Goal: Check status: Check status

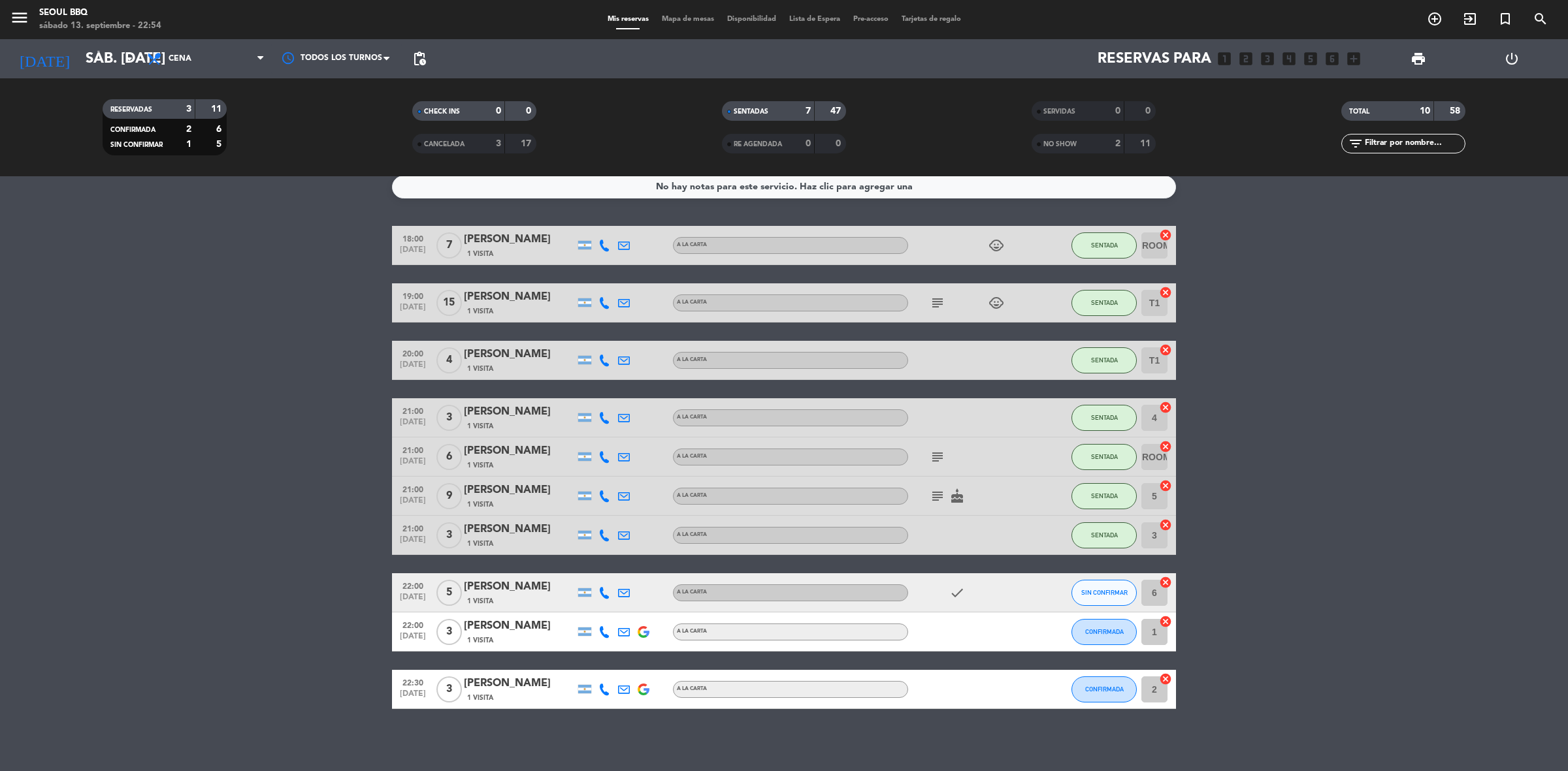
scroll to position [13, 0]
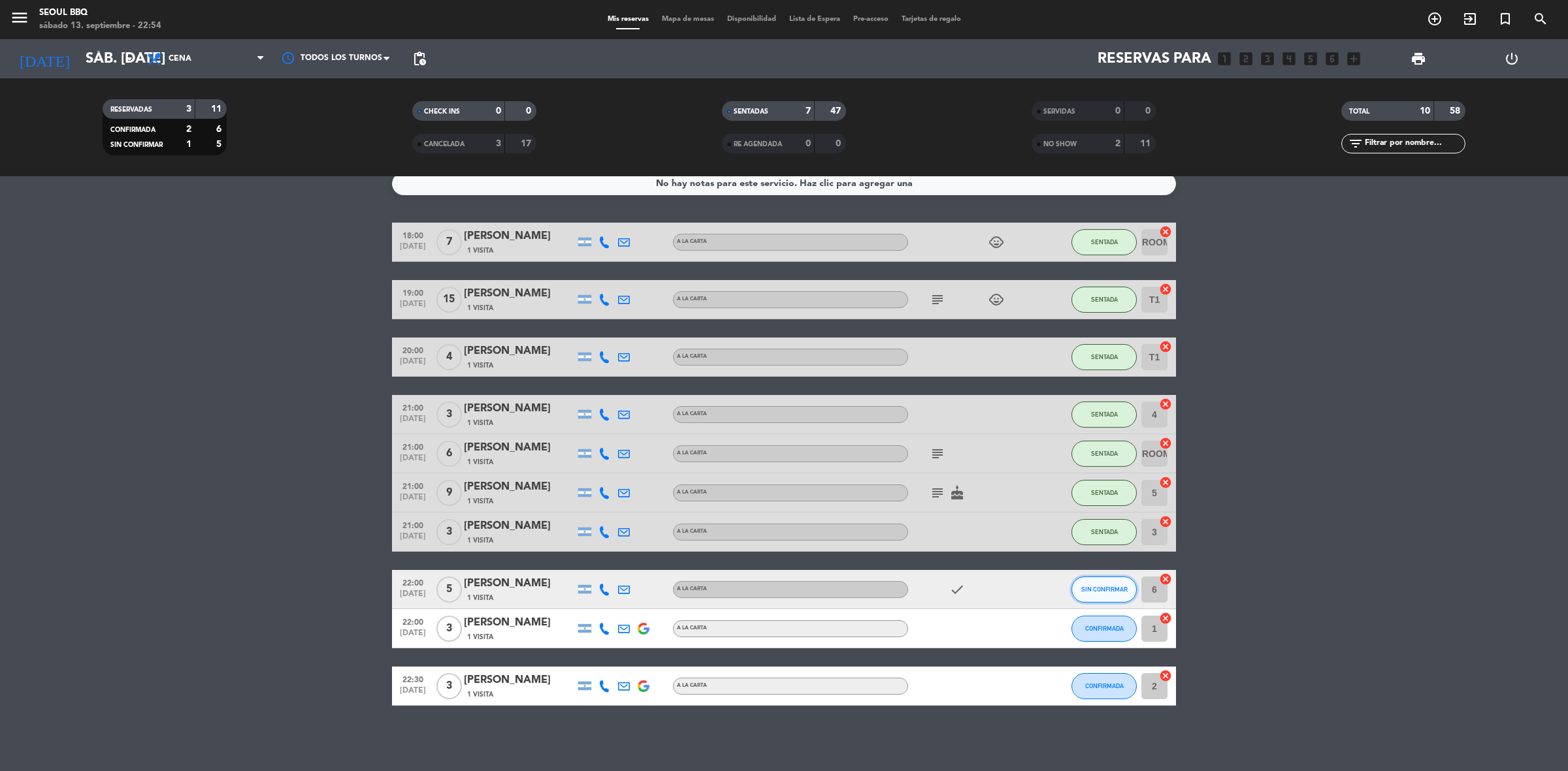
click at [1102, 589] on span "SIN CONFIRMAR" at bounding box center [1105, 589] width 46 height 7
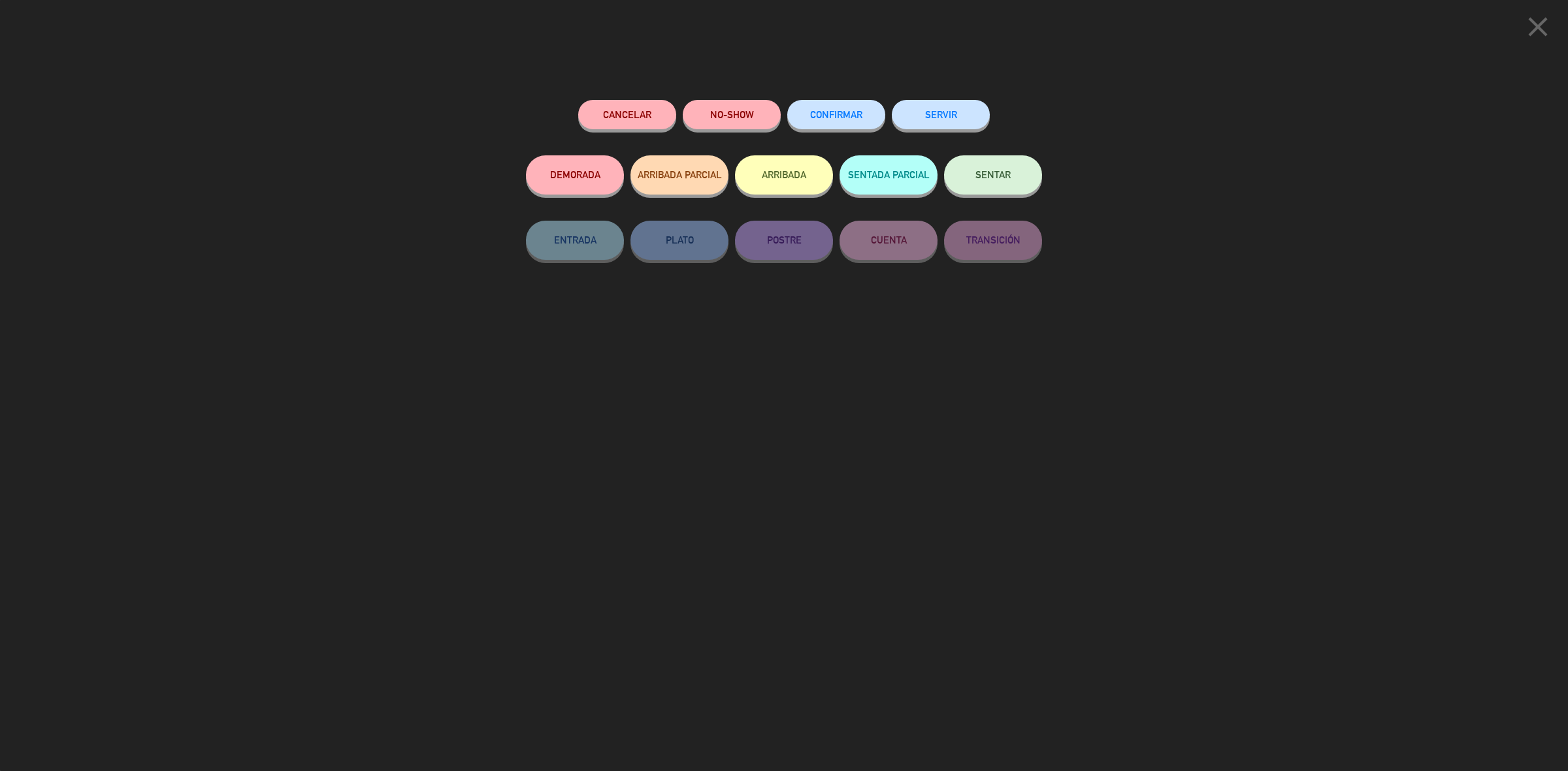
click at [1059, 178] on div "close Cancelar NO-SHOW CONFIRMAR SERVIR DEMORADA ARRIBADA PARCIAL ARRIBADA SENT…" at bounding box center [784, 386] width 1568 height 771
click at [1544, 25] on icon "close" at bounding box center [1538, 27] width 33 height 33
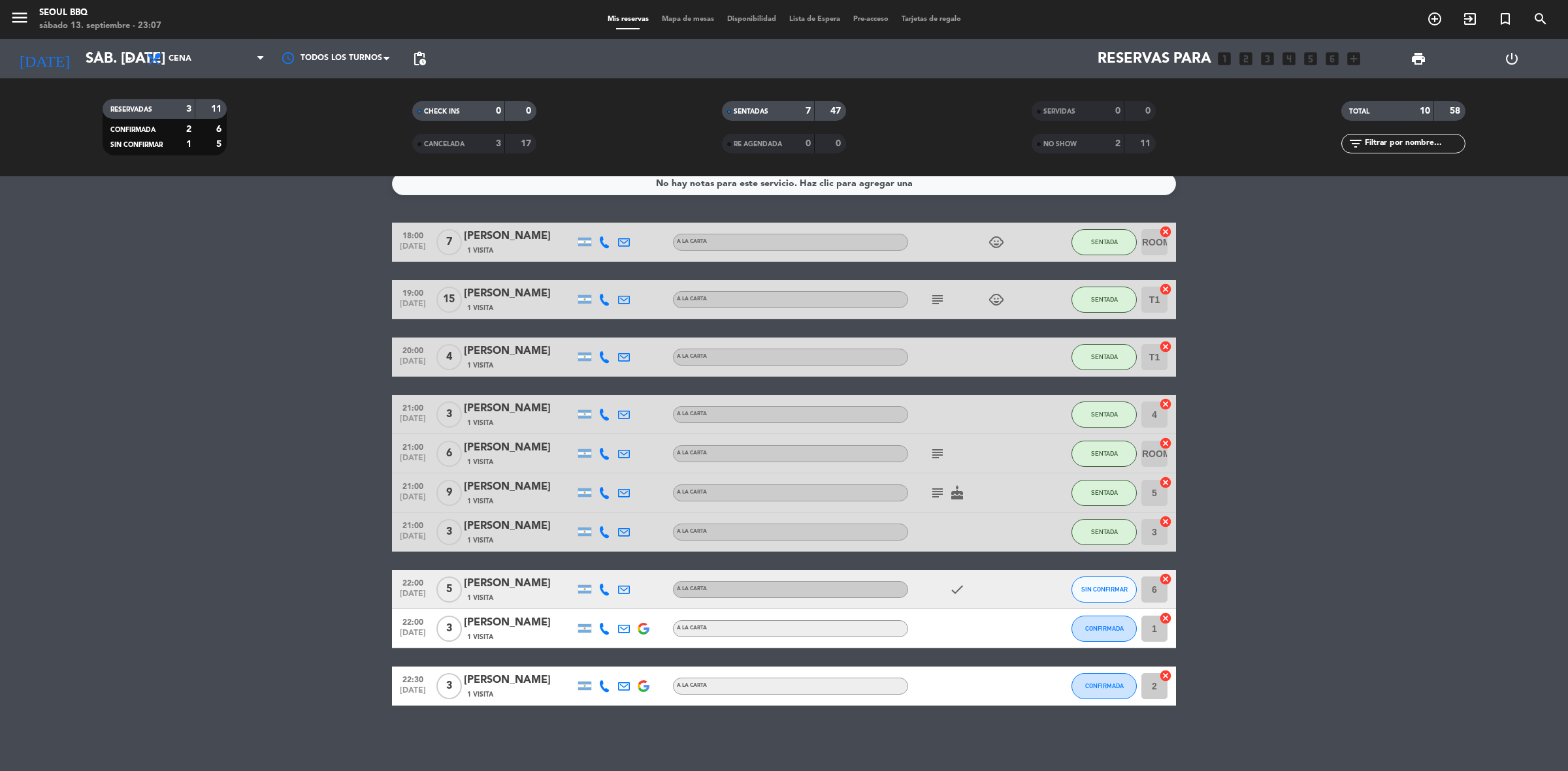
click at [13, 543] on bookings-row "18:00 [DATE] 7 [PERSON_NAME] 1 Visita A LA CARTA child_care SENTADA ROOM 2 canc…" at bounding box center [784, 463] width 1568 height 483
click at [80, 547] on bookings-row "18:00 [DATE] 7 [PERSON_NAME] 1 Visita A LA CARTA child_care SENTADA ROOM 2 canc…" at bounding box center [784, 463] width 1568 height 483
click at [79, 556] on bookings-row "18:00 [DATE] 7 [PERSON_NAME] 1 Visita A LA CARTA child_care SENTADA ROOM 2 canc…" at bounding box center [784, 463] width 1568 height 483
click at [177, 380] on bookings-row "18:00 [DATE] 7 [PERSON_NAME] 1 Visita A LA CARTA child_care SENTADA ROOM 2 canc…" at bounding box center [784, 463] width 1568 height 483
click at [1316, 526] on bookings-row "18:00 [DATE] 7 [PERSON_NAME] 1 Visita A LA CARTA child_care SENTADA ROOM 2 canc…" at bounding box center [784, 463] width 1568 height 483
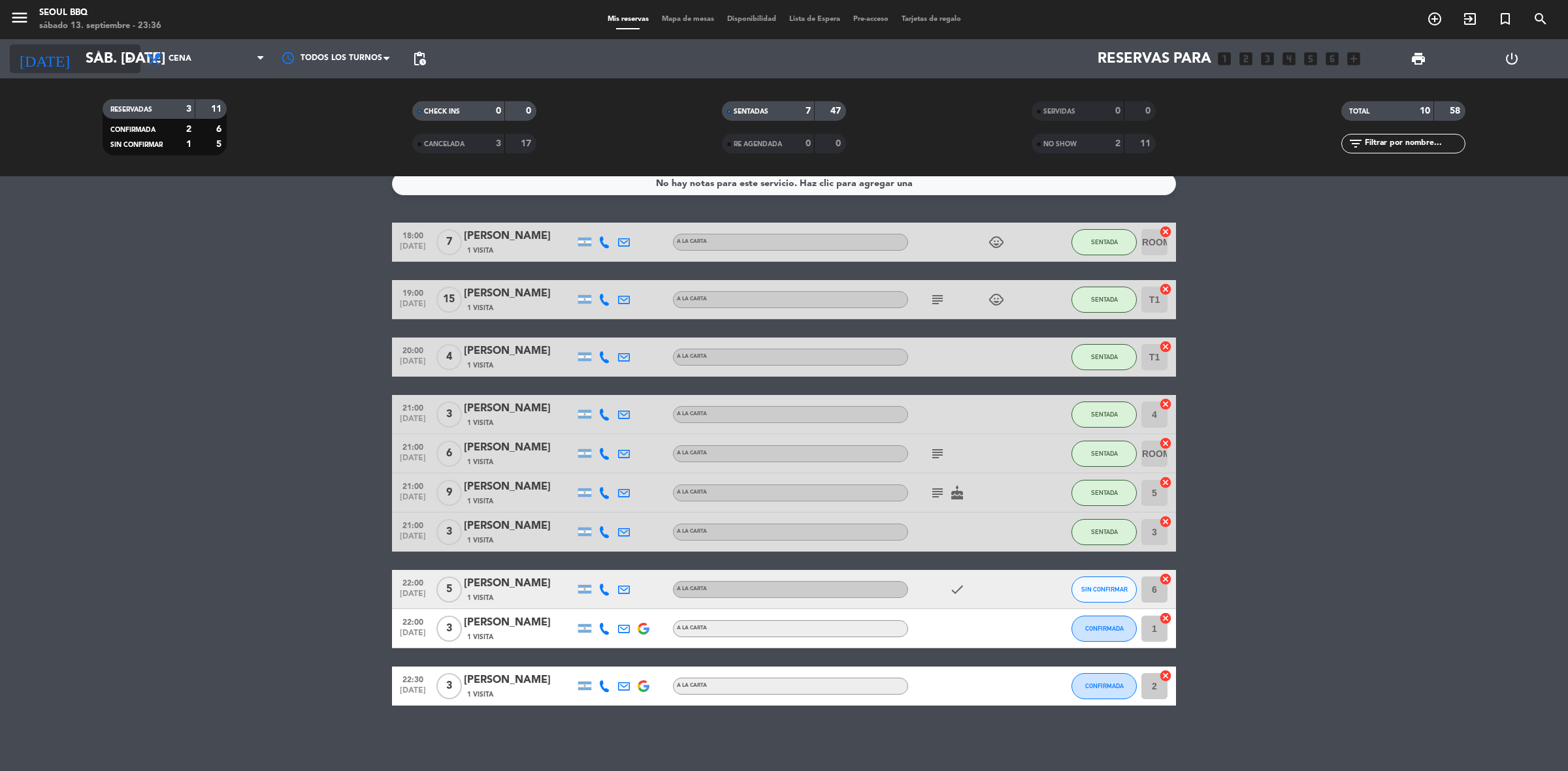
click at [108, 62] on input "sáb. [DATE]" at bounding box center [171, 59] width 182 height 29
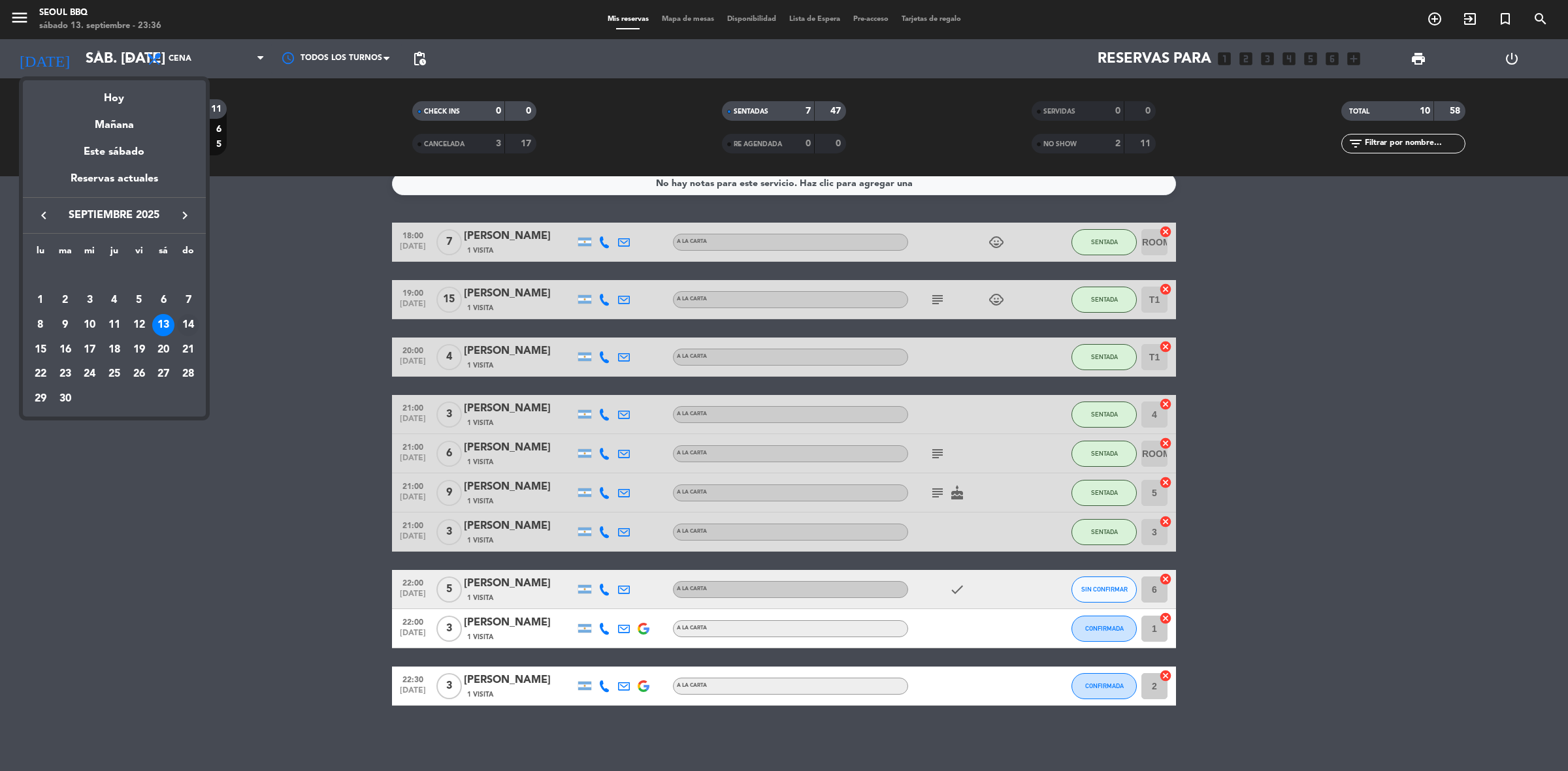
click at [185, 321] on div "14" at bounding box center [188, 325] width 22 height 22
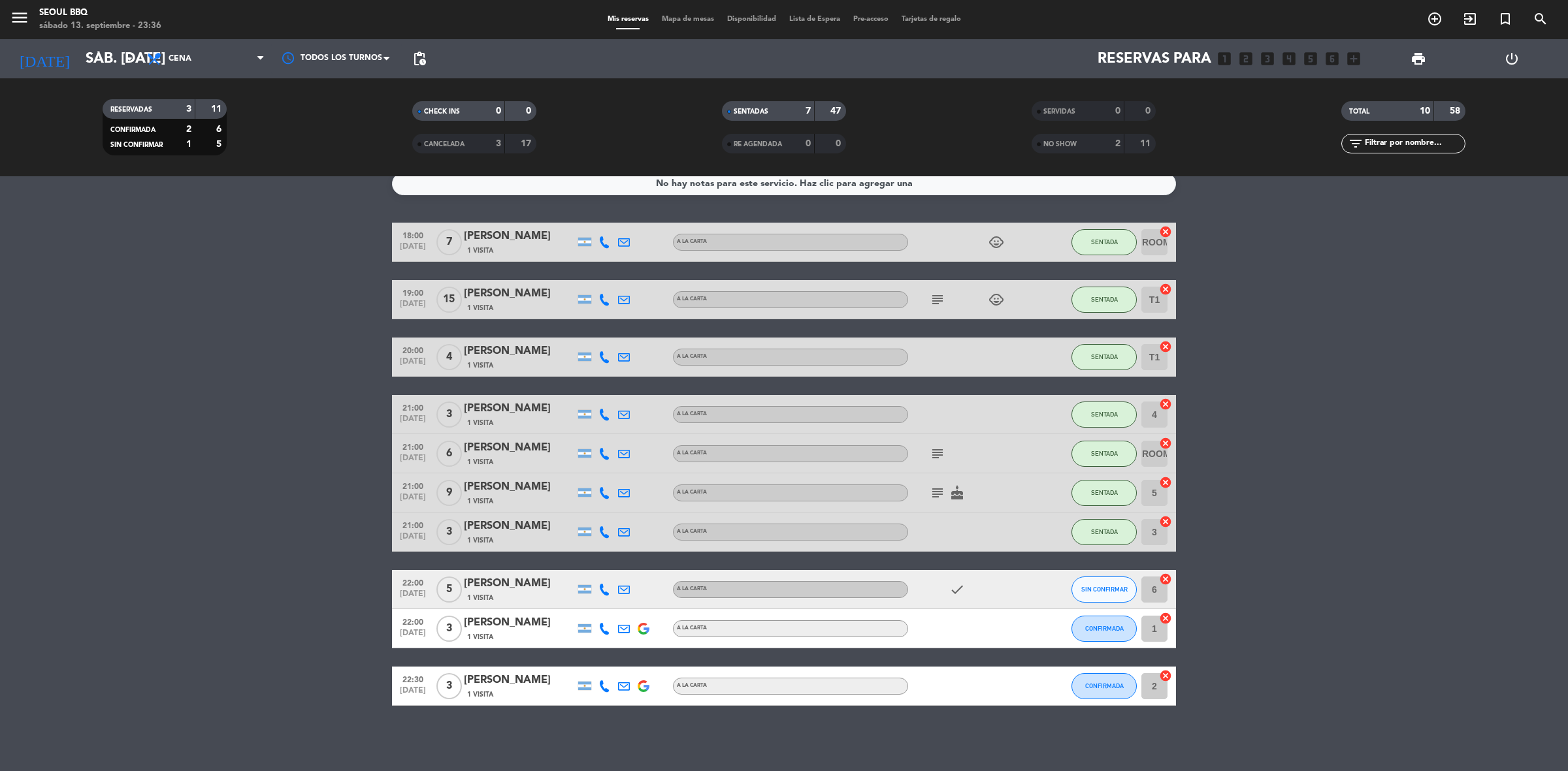
type input "dom. [DATE]"
